Goal: Task Accomplishment & Management: Manage account settings

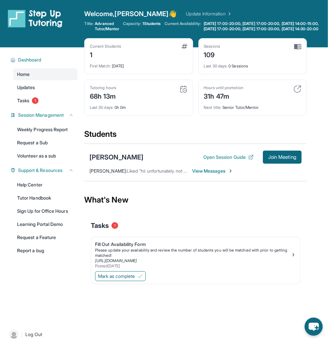
click at [246, 94] on div "Hours until promotion 31h 47m" at bounding box center [253, 93] width 98 height 16
click at [244, 161] on button "Open Session Guide" at bounding box center [228, 157] width 50 height 7
click at [222, 174] on span "View Messages" at bounding box center [212, 171] width 41 height 7
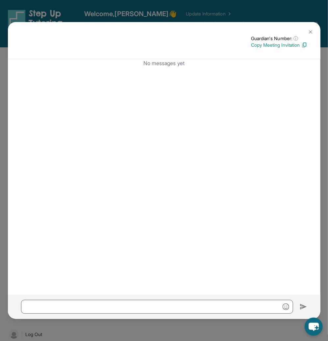
click at [313, 31] on button at bounding box center [310, 31] width 13 height 13
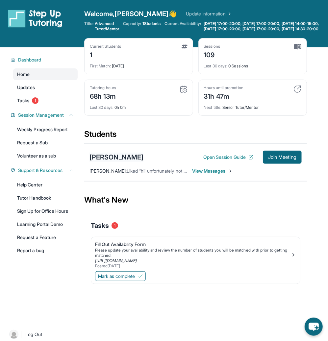
click at [114, 161] on div "[PERSON_NAME]" at bounding box center [116, 157] width 54 height 9
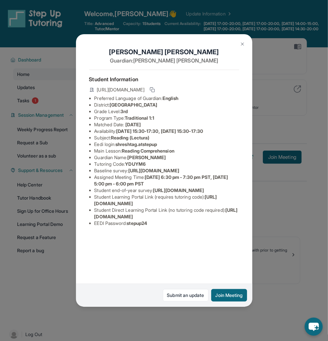
scroll to position [4, 0]
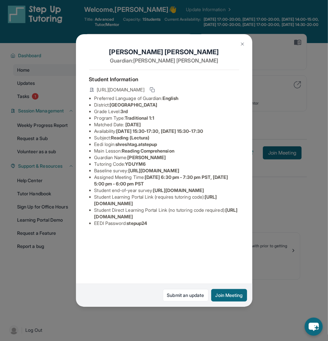
click at [174, 135] on li "Subject : Reading (Lectura)" at bounding box center [166, 138] width 145 height 7
click at [242, 45] on img at bounding box center [242, 43] width 5 height 5
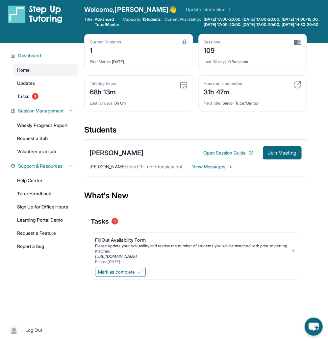
click at [212, 175] on div "[PERSON_NAME] Open Session Guide Join Meeting [PERSON_NAME] : Liked “hii unfort…" at bounding box center [195, 159] width 223 height 38
click at [212, 170] on span "View Messages" at bounding box center [212, 167] width 41 height 7
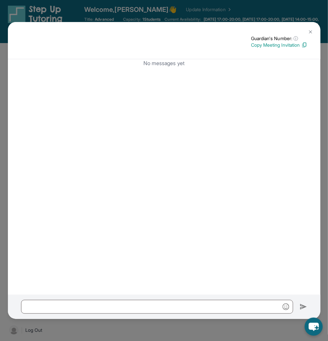
scroll to position [0, 0]
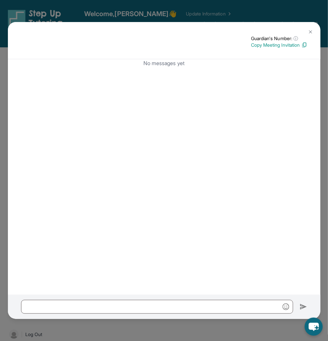
click at [310, 31] on img at bounding box center [310, 31] width 5 height 5
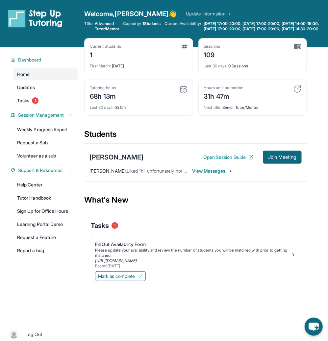
click at [166, 181] on div "Shreshta Girish Open Session Guide Join Meeting Girish Bharath : Liked “hii unf…" at bounding box center [195, 163] width 223 height 38
click at [199, 174] on span "View Messages" at bounding box center [212, 171] width 41 height 7
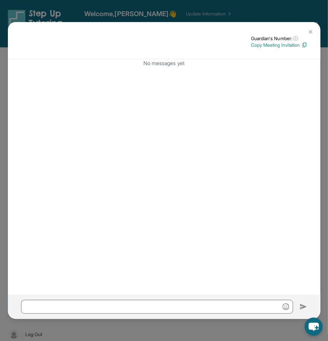
click at [310, 29] on img at bounding box center [310, 31] width 5 height 5
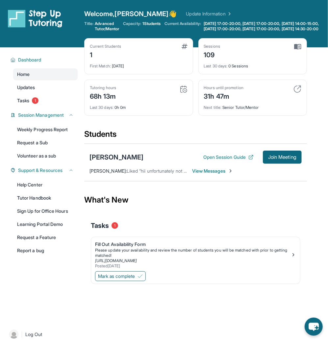
click at [162, 174] on span "Liked “hii unfortunately not [DATE], I promise I am emailing and sending messag…" at bounding box center [300, 171] width 347 height 6
click at [124, 181] on div "Shreshta Girish Open Session Guide Join Meeting Girish Bharath : Liked “hii unf…" at bounding box center [195, 163] width 223 height 38
click at [142, 279] on img at bounding box center [140, 276] width 5 height 5
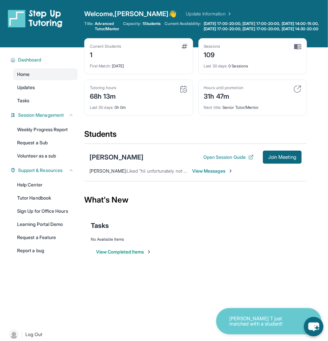
click at [315, 324] on icon "chat-button" at bounding box center [313, 327] width 11 height 9
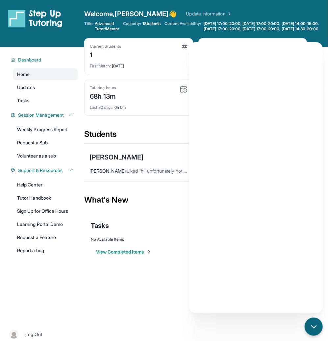
click at [126, 13] on span "Welcome, [PERSON_NAME]" at bounding box center [130, 13] width 93 height 9
click at [186, 13] on link "Update Information" at bounding box center [209, 14] width 46 height 7
click at [102, 27] on span "Advanced Tutor/Mentor" at bounding box center [107, 26] width 24 height 11
click at [160, 27] on div "Title: Advanced Tutor/Mentor Capacity: 1 Students Current Availability: [DATE] …" at bounding box center [206, 26] width 244 height 11
click at [49, 107] on link "Tasks" at bounding box center [45, 101] width 64 height 12
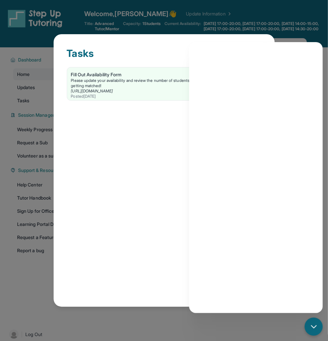
click at [167, 38] on div "Tasks Fill Out Availability Form Please update your availability and review the…" at bounding box center [164, 170] width 221 height 273
click at [167, 39] on div "Tasks Fill Out Availability Form Please update your availability and review the…" at bounding box center [164, 170] width 221 height 273
click at [170, 52] on div "Tasks" at bounding box center [164, 57] width 195 height 20
click at [33, 83] on div "Tasks Fill Out Availability Form Please update your availability and review the…" at bounding box center [164, 170] width 328 height 341
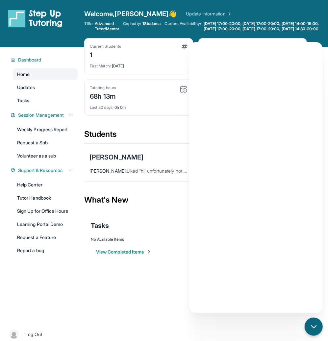
click at [35, 79] on link "Home" at bounding box center [45, 74] width 64 height 12
click at [50, 92] on link "Updates" at bounding box center [45, 88] width 64 height 12
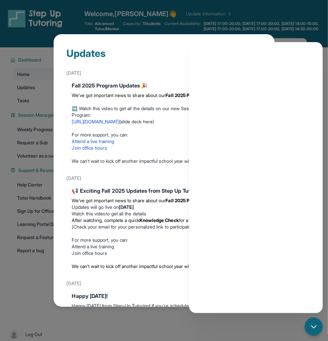
scroll to position [2, 0]
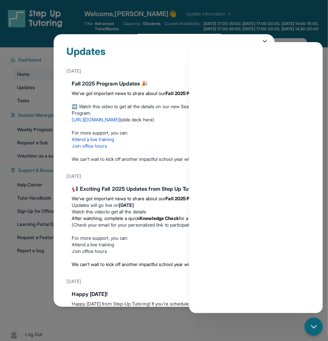
click at [263, 42] on icon at bounding box center [264, 41] width 3 height 3
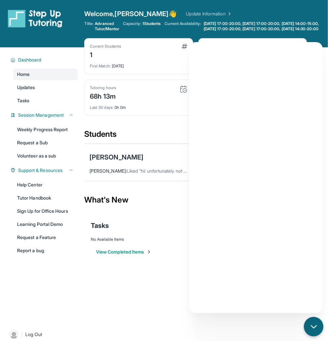
click at [312, 334] on div "chat-button" at bounding box center [313, 326] width 19 height 19
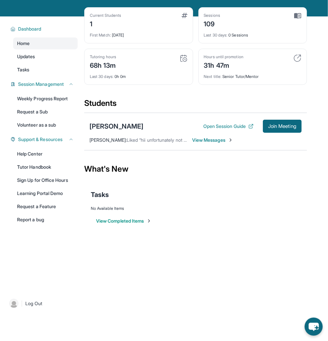
scroll to position [32, 0]
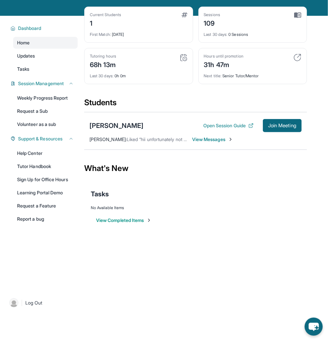
click at [209, 143] on span "View Messages" at bounding box center [212, 139] width 41 height 7
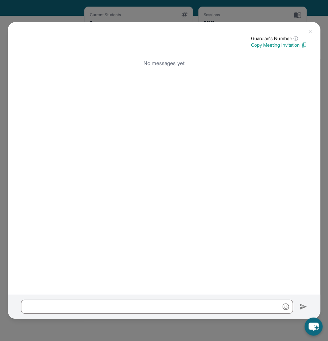
scroll to position [0, 0]
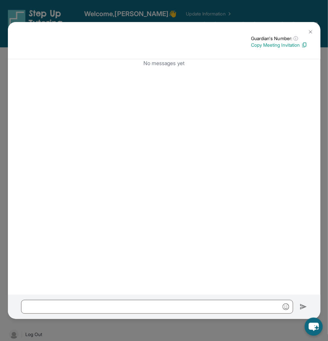
click at [312, 31] on img at bounding box center [310, 31] width 5 height 5
